Goal: Transaction & Acquisition: Purchase product/service

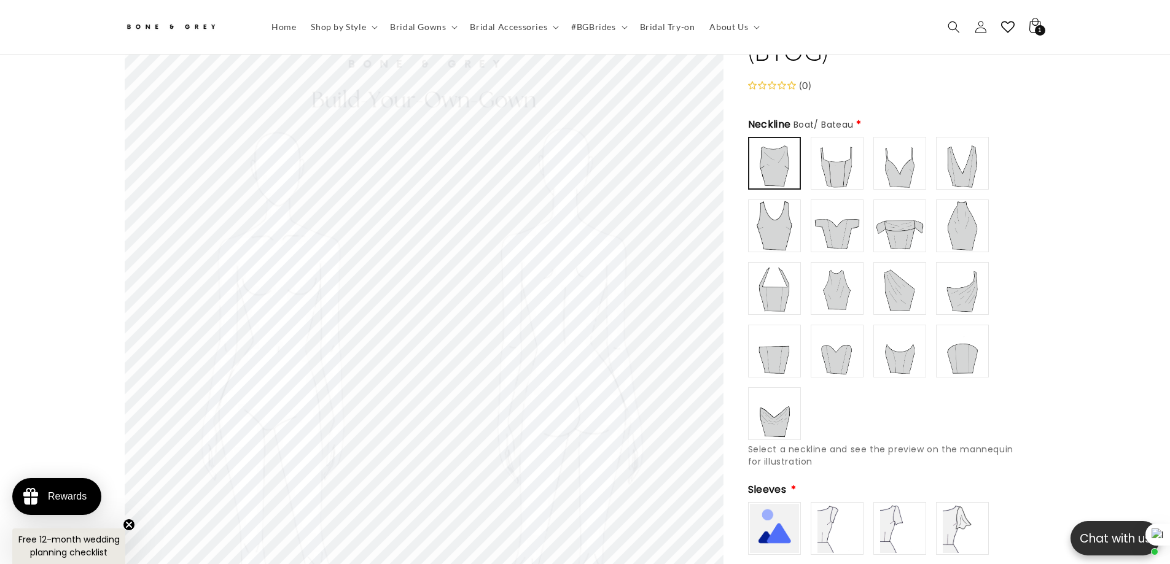
scroll to position [109, 0]
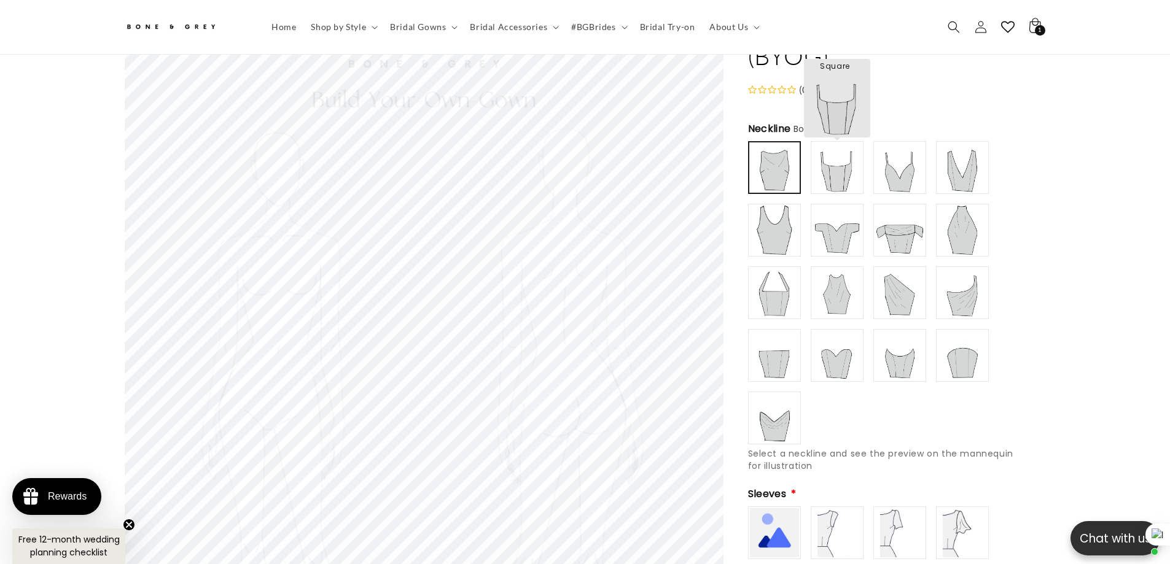
click at [839, 158] on img at bounding box center [836, 167] width 49 height 49
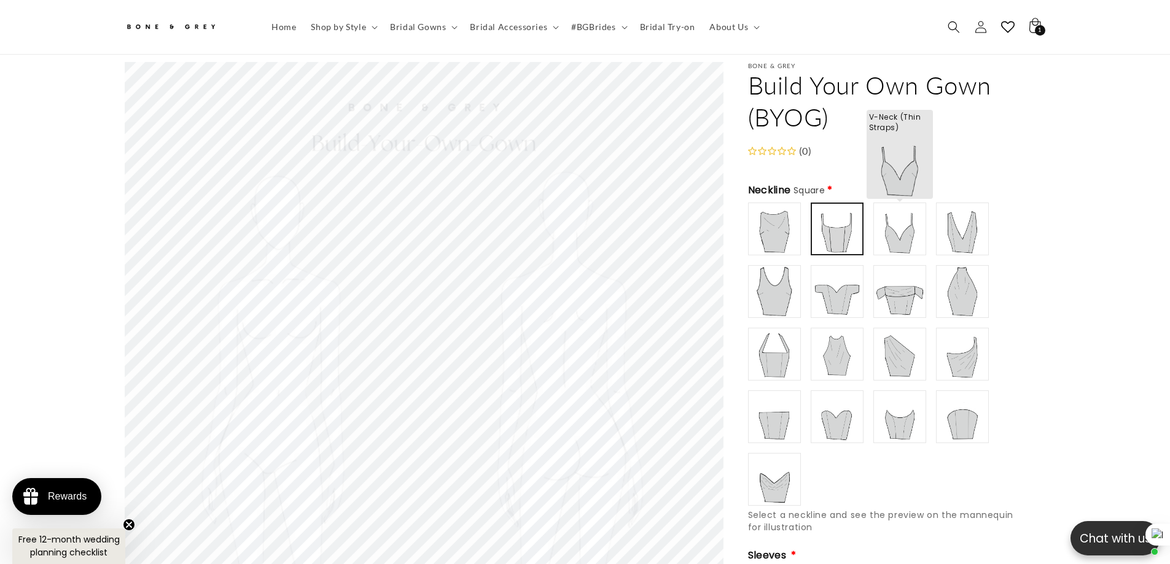
click at [903, 220] on img at bounding box center [899, 228] width 49 height 49
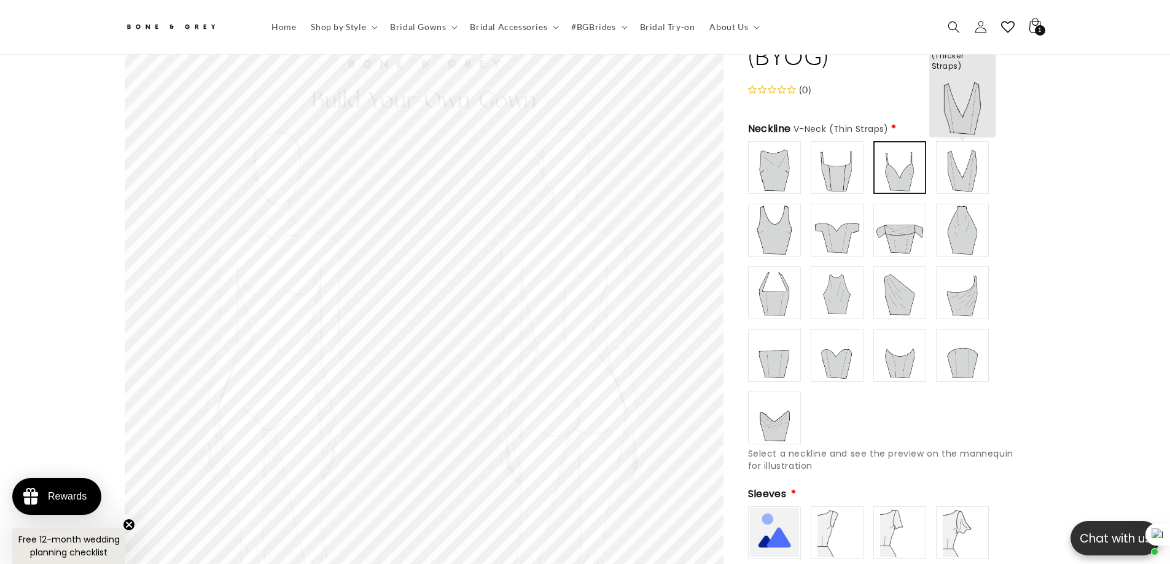
click at [953, 161] on img at bounding box center [962, 167] width 49 height 49
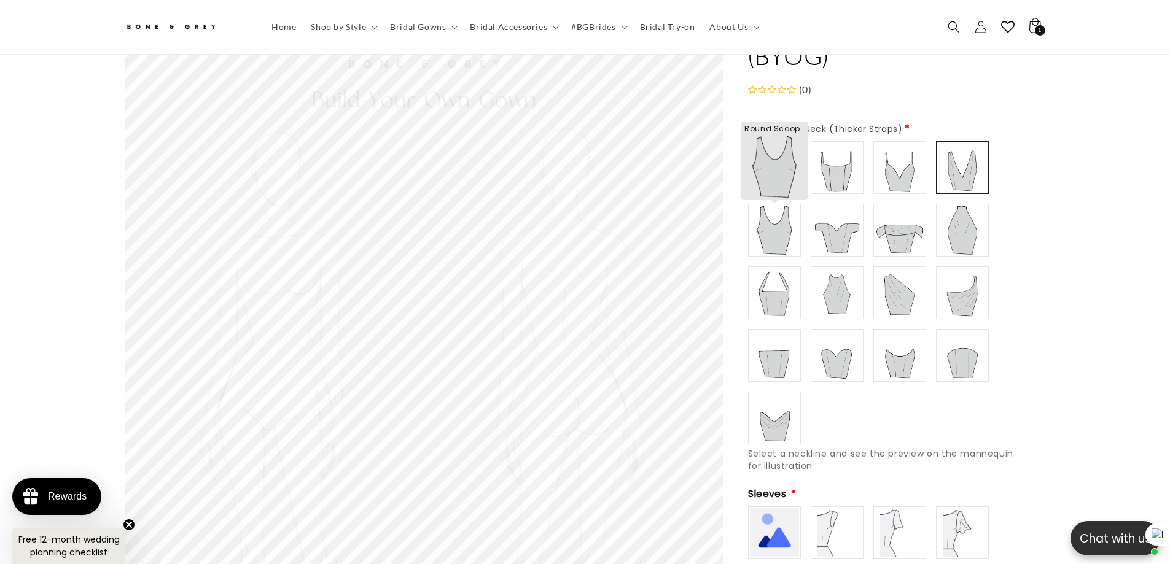
scroll to position [0, 0]
click at [757, 217] on img at bounding box center [774, 230] width 49 height 49
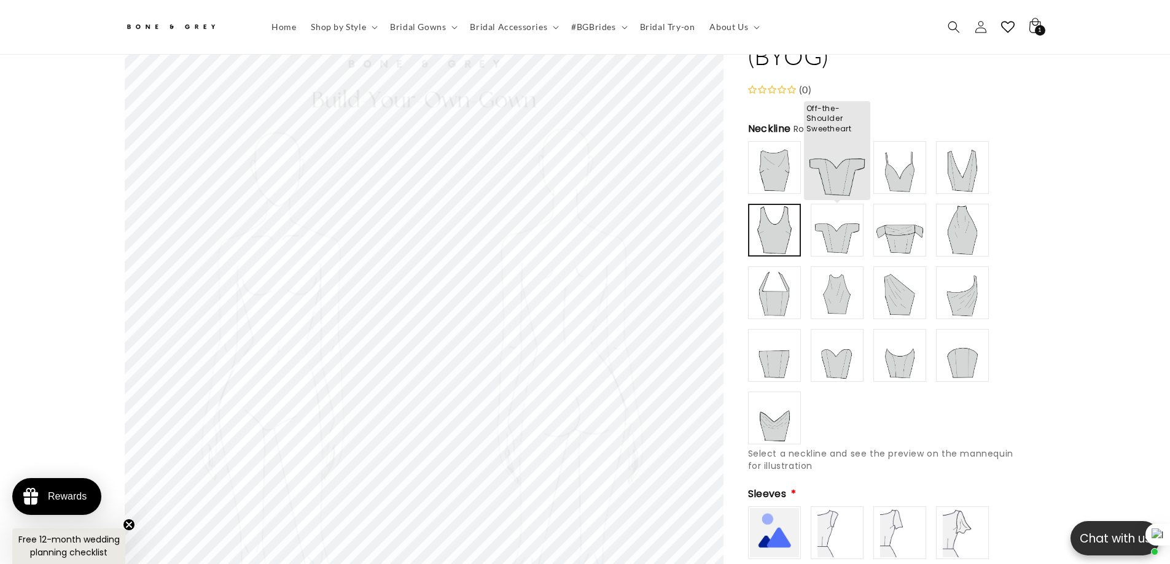
click at [822, 227] on img at bounding box center [836, 230] width 49 height 49
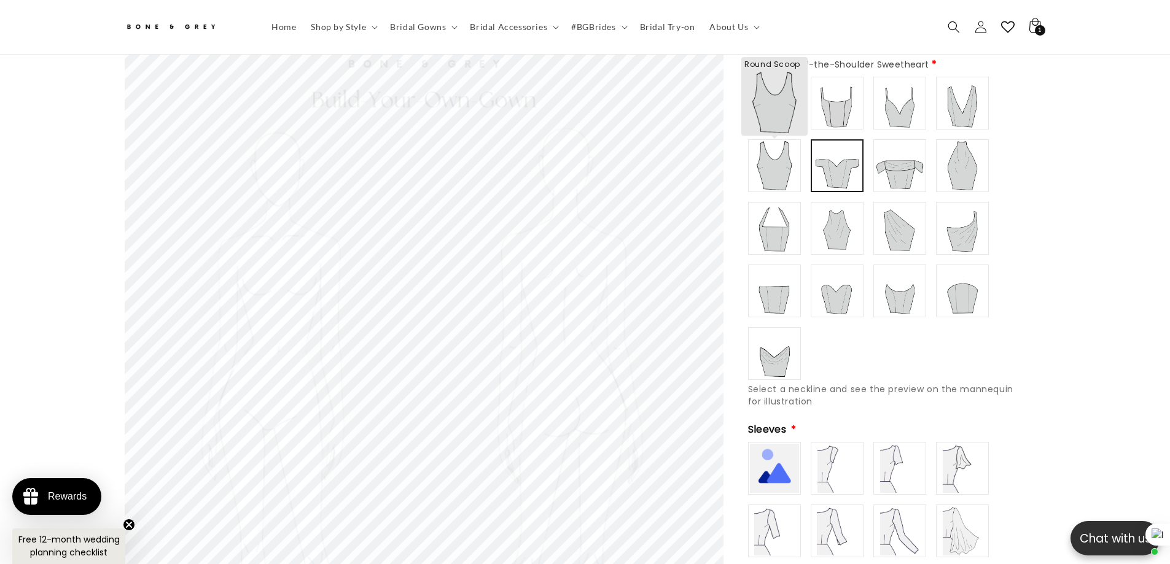
scroll to position [171, 0]
click at [776, 165] on img at bounding box center [774, 168] width 49 height 49
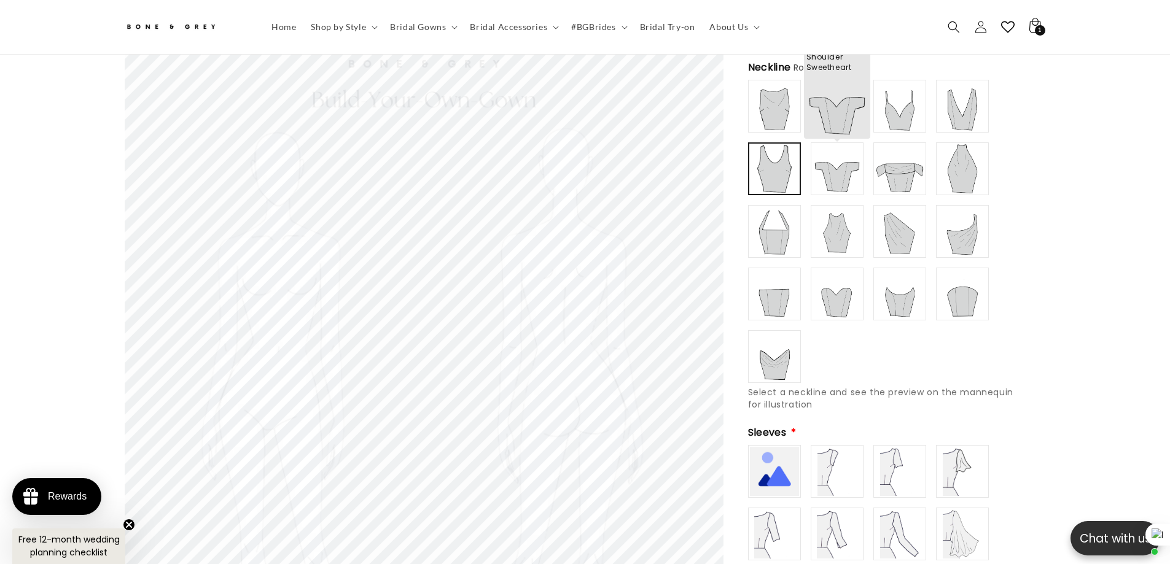
scroll to position [0, 338]
click at [830, 171] on img at bounding box center [836, 168] width 49 height 49
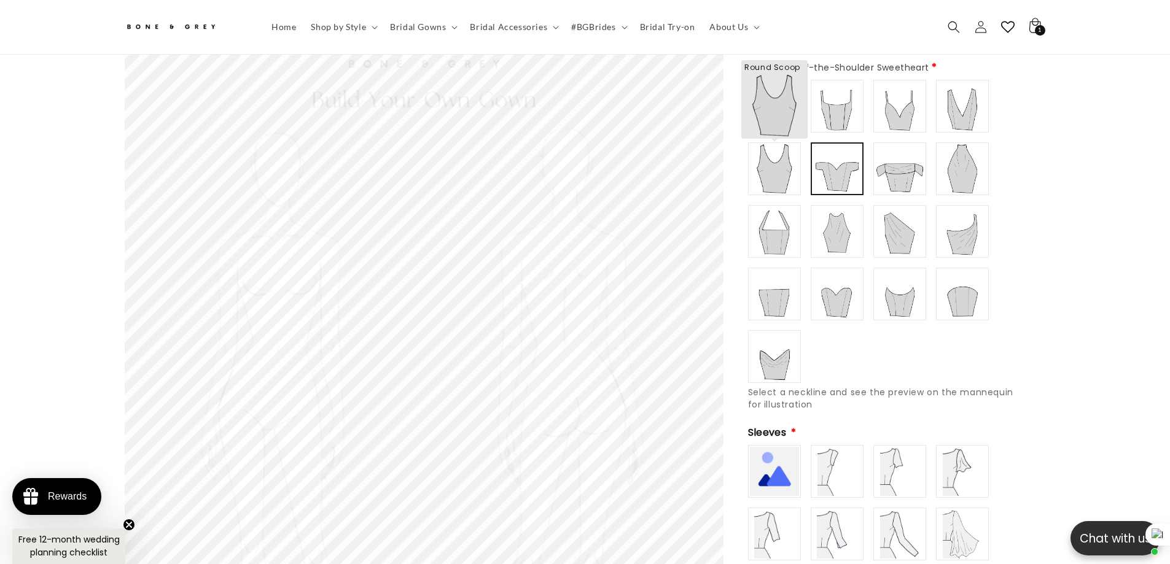
click at [785, 160] on img at bounding box center [774, 168] width 49 height 49
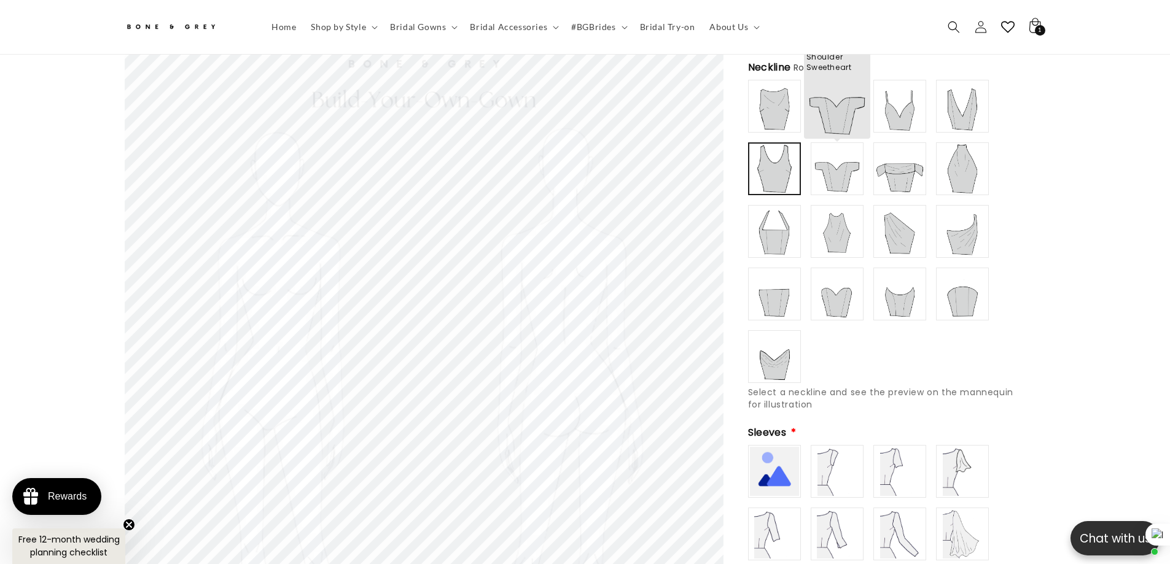
click at [842, 159] on img at bounding box center [836, 168] width 49 height 49
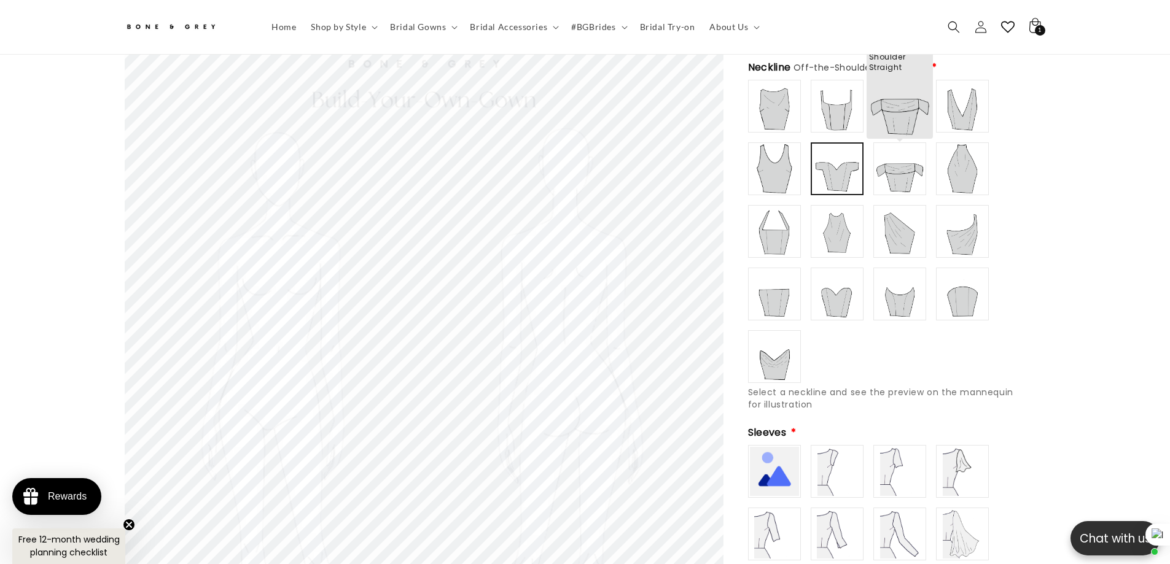
click at [881, 162] on img at bounding box center [899, 168] width 49 height 49
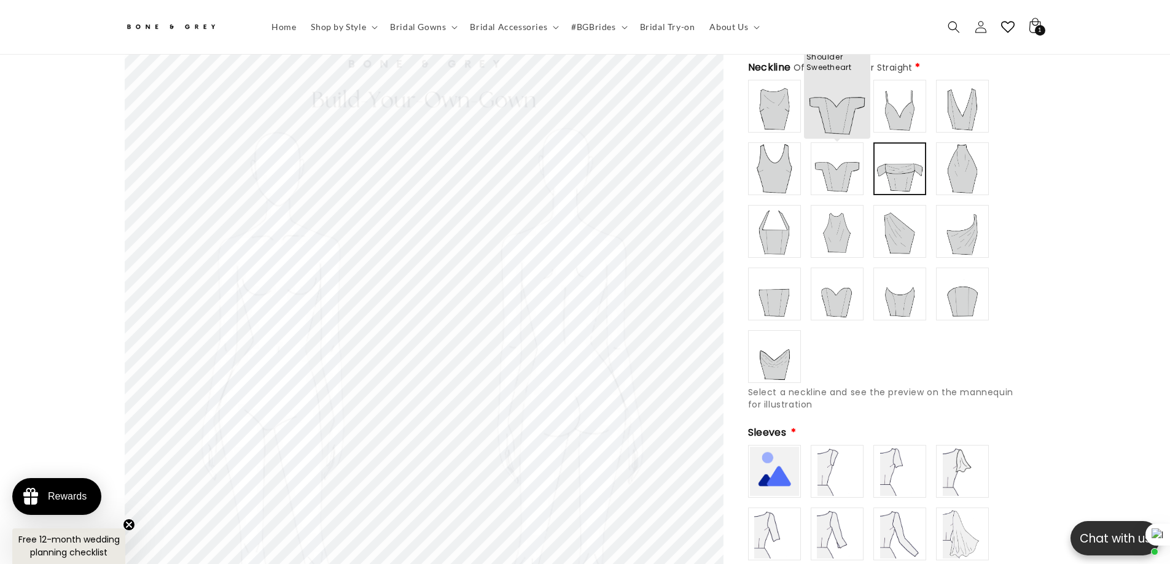
click at [846, 165] on img at bounding box center [836, 168] width 49 height 49
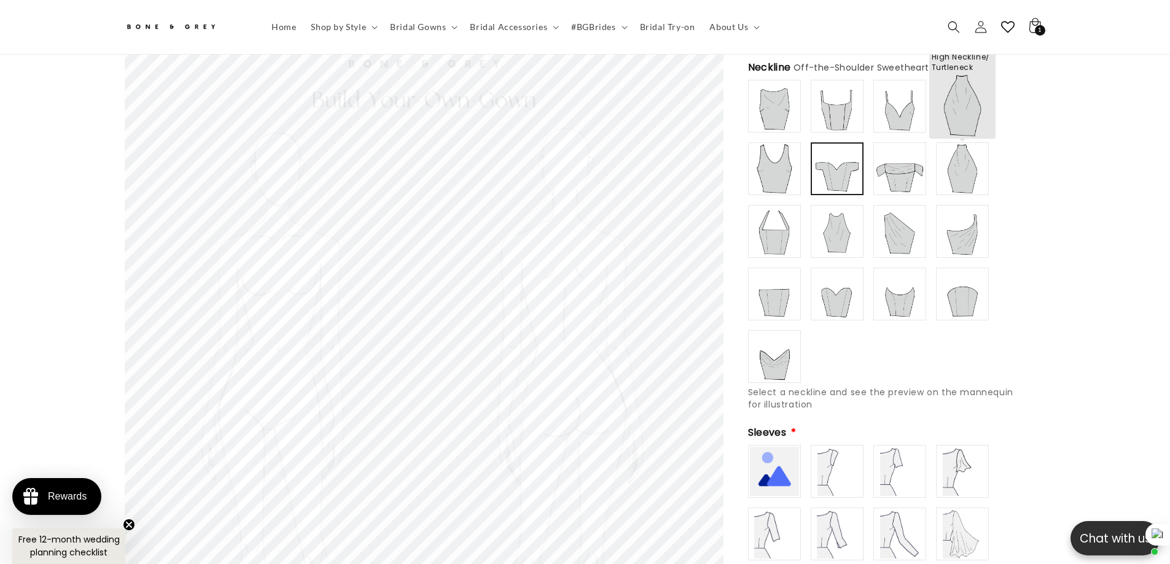
click at [967, 169] on img at bounding box center [962, 168] width 49 height 49
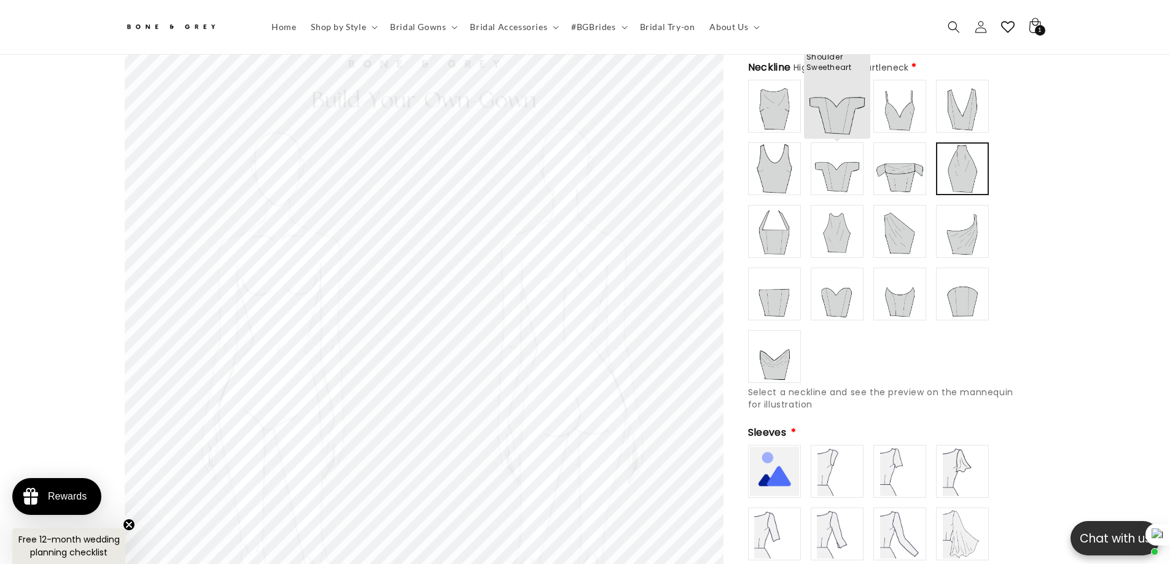
type input "**********"
click at [817, 157] on img at bounding box center [836, 168] width 49 height 49
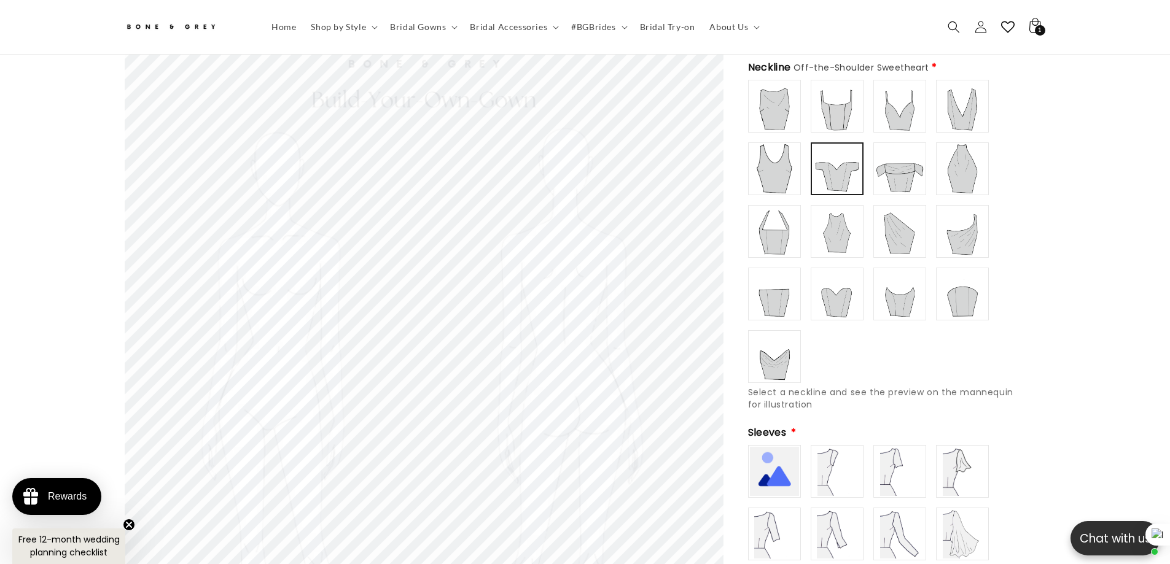
scroll to position [0, 0]
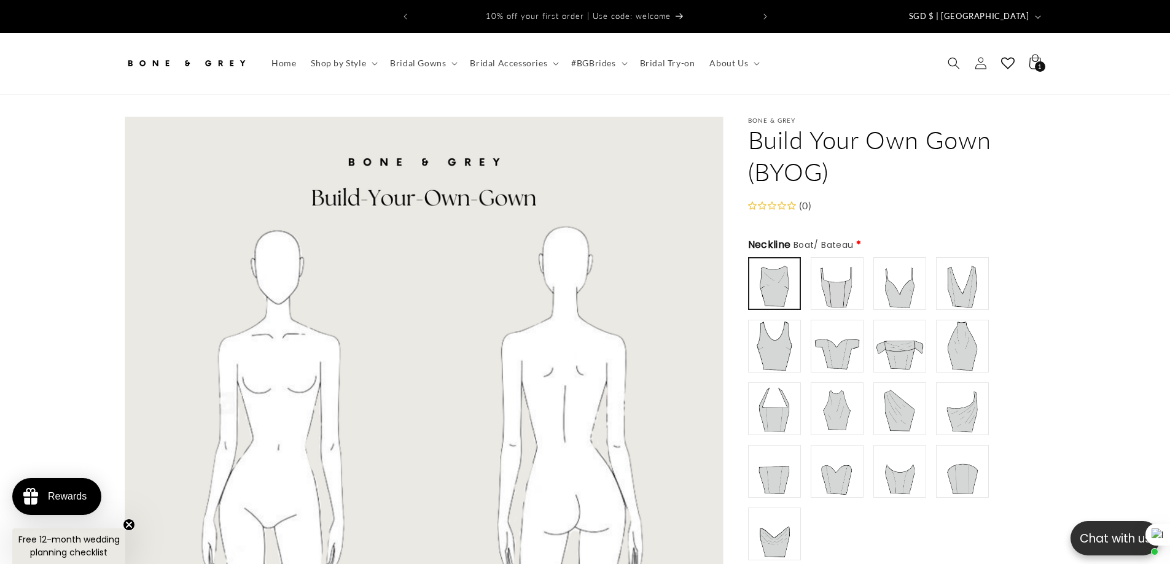
scroll to position [61, 0]
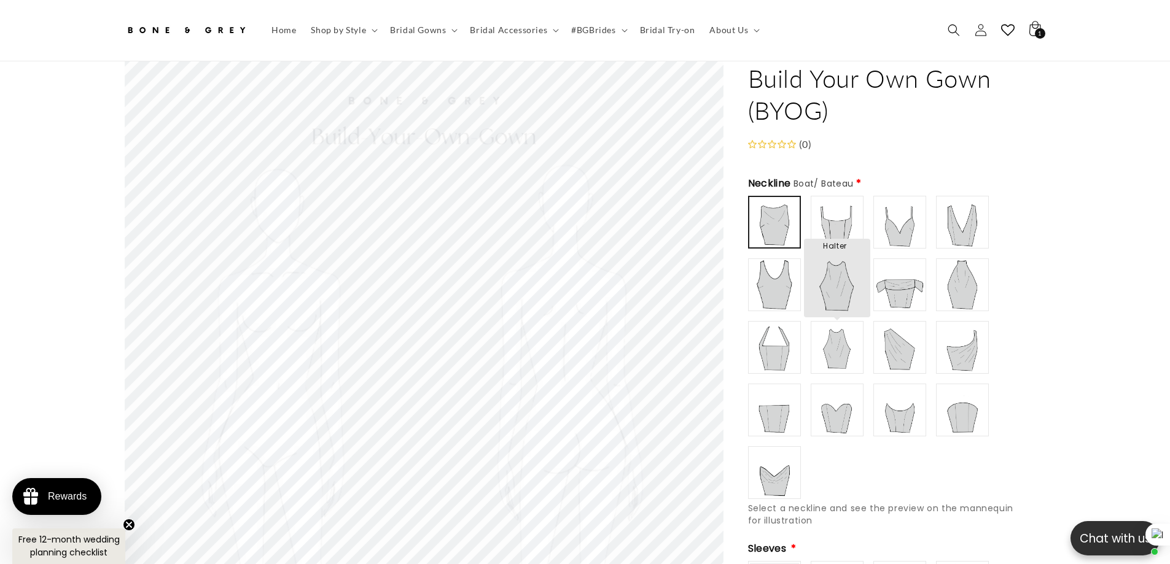
type input "******"
click at [842, 338] on img at bounding box center [836, 347] width 49 height 49
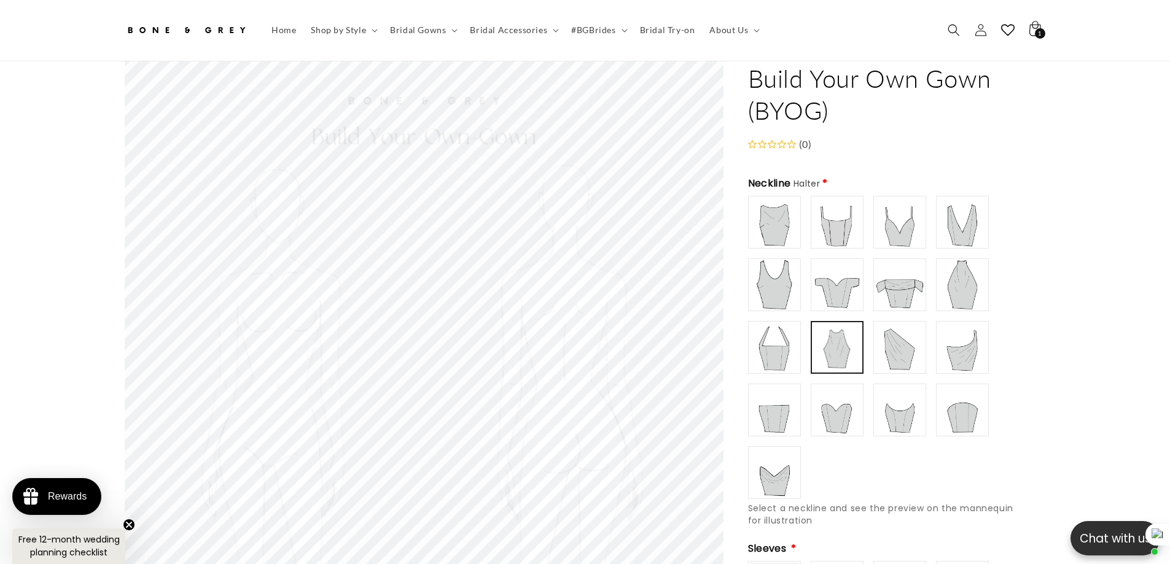
scroll to position [0, 338]
